Goal: Information Seeking & Learning: Learn about a topic

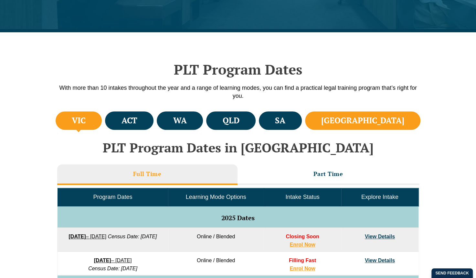
click at [395, 115] on li "NSW" at bounding box center [363, 120] width 116 height 18
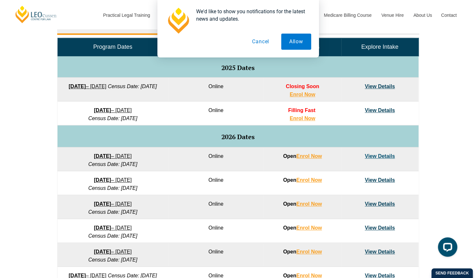
drag, startPoint x: 437, startPoint y: 203, endPoint x: 462, endPoint y: 148, distance: 60.5
click at [462, 148] on div "VIC ACT WA QLD SA NSW PLT Program Dates in Victoria Full Time Part Time Program…" at bounding box center [238, 151] width 476 height 383
click at [259, 41] on button "Cancel" at bounding box center [260, 42] width 33 height 16
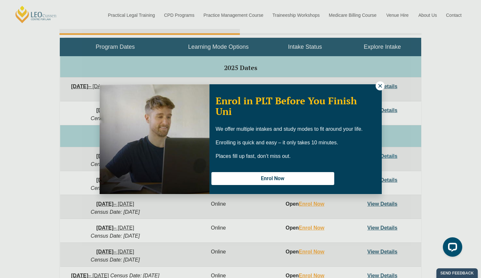
click at [379, 86] on icon at bounding box center [380, 86] width 4 height 4
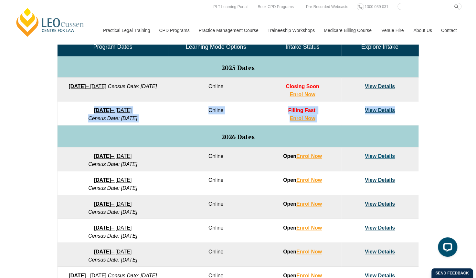
drag, startPoint x: 112, startPoint y: 120, endPoint x: 208, endPoint y: 143, distance: 99.3
click at [208, 143] on tbody "Program Dates Learning Mode Options Intake Status Explore Intake 2025 Dates 22 …" at bounding box center [237, 172] width 361 height 268
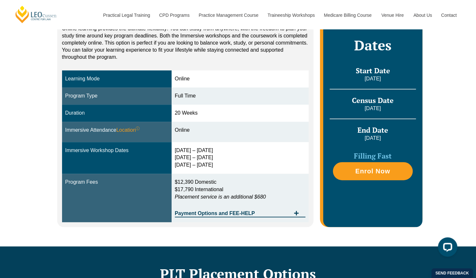
scroll to position [145, 0]
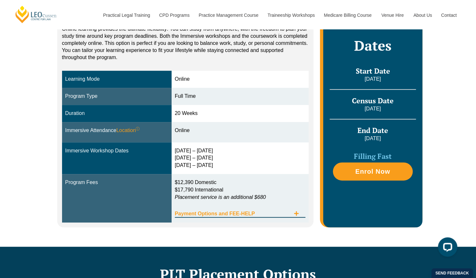
click at [295, 214] on icon "Tabs. Open items with Enter or Space, close with Escape and navigate using the …" at bounding box center [296, 213] width 5 height 5
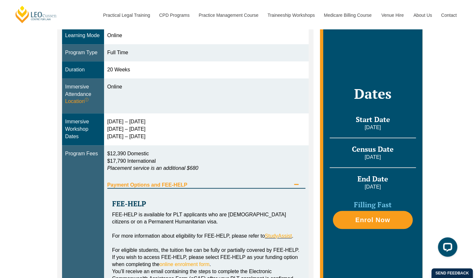
scroll to position [193, 0]
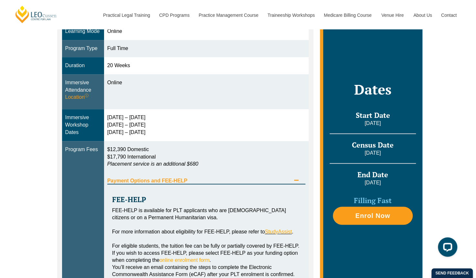
drag, startPoint x: 111, startPoint y: 125, endPoint x: 86, endPoint y: 109, distance: 29.7
click at [86, 109] on tr "Immersive Workshop Dates 16 – 19 Dec 2025 11 – 13 March 2026 29 April – 1 May 2…" at bounding box center [185, 125] width 247 height 32
click at [158, 121] on div "16 – 19 Dec 2025 11 – 13 March 2026 29 April – 1 May 2026" at bounding box center [206, 125] width 198 height 22
